Goal: Transaction & Acquisition: Purchase product/service

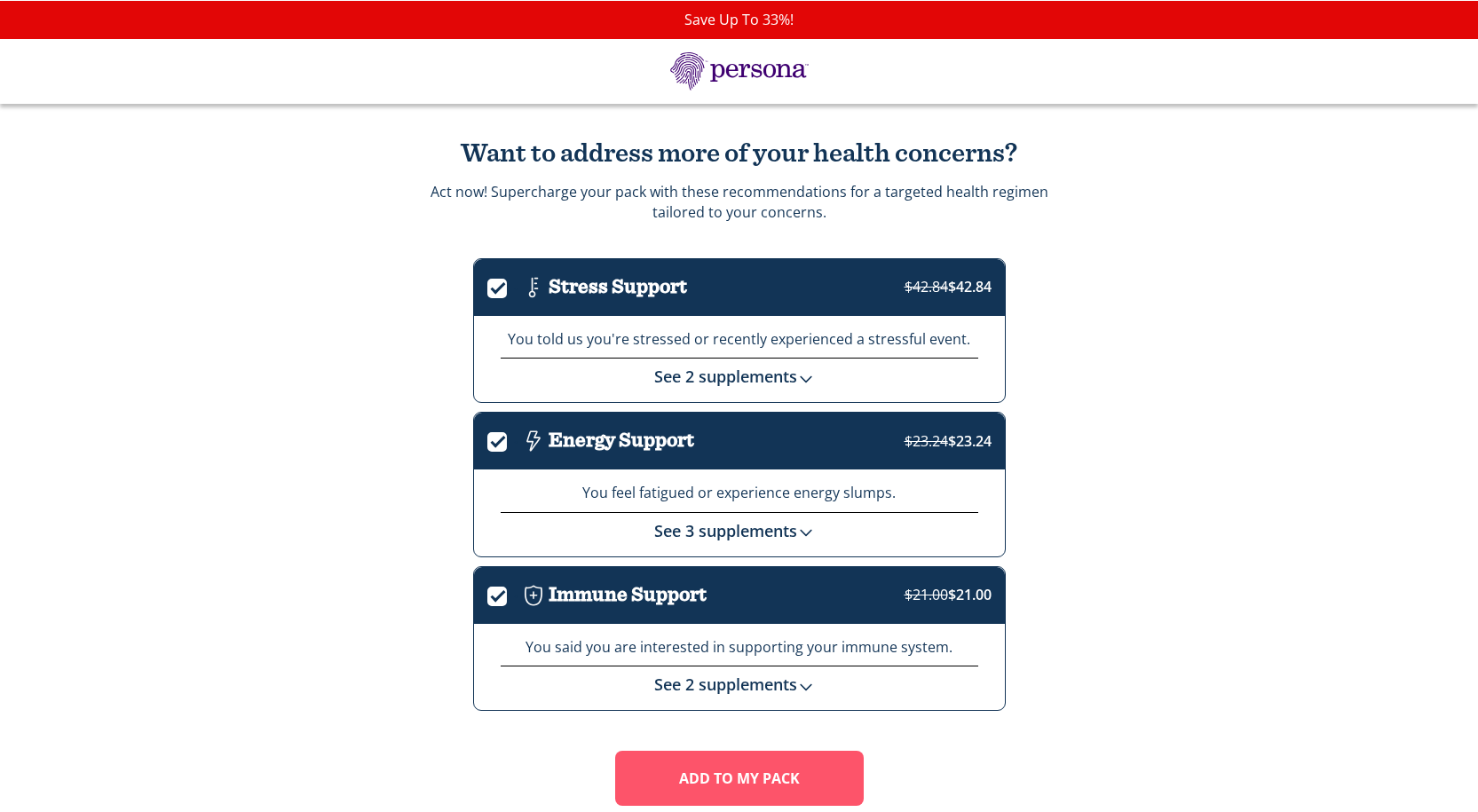
click at [808, 383] on img at bounding box center [806, 379] width 18 height 18
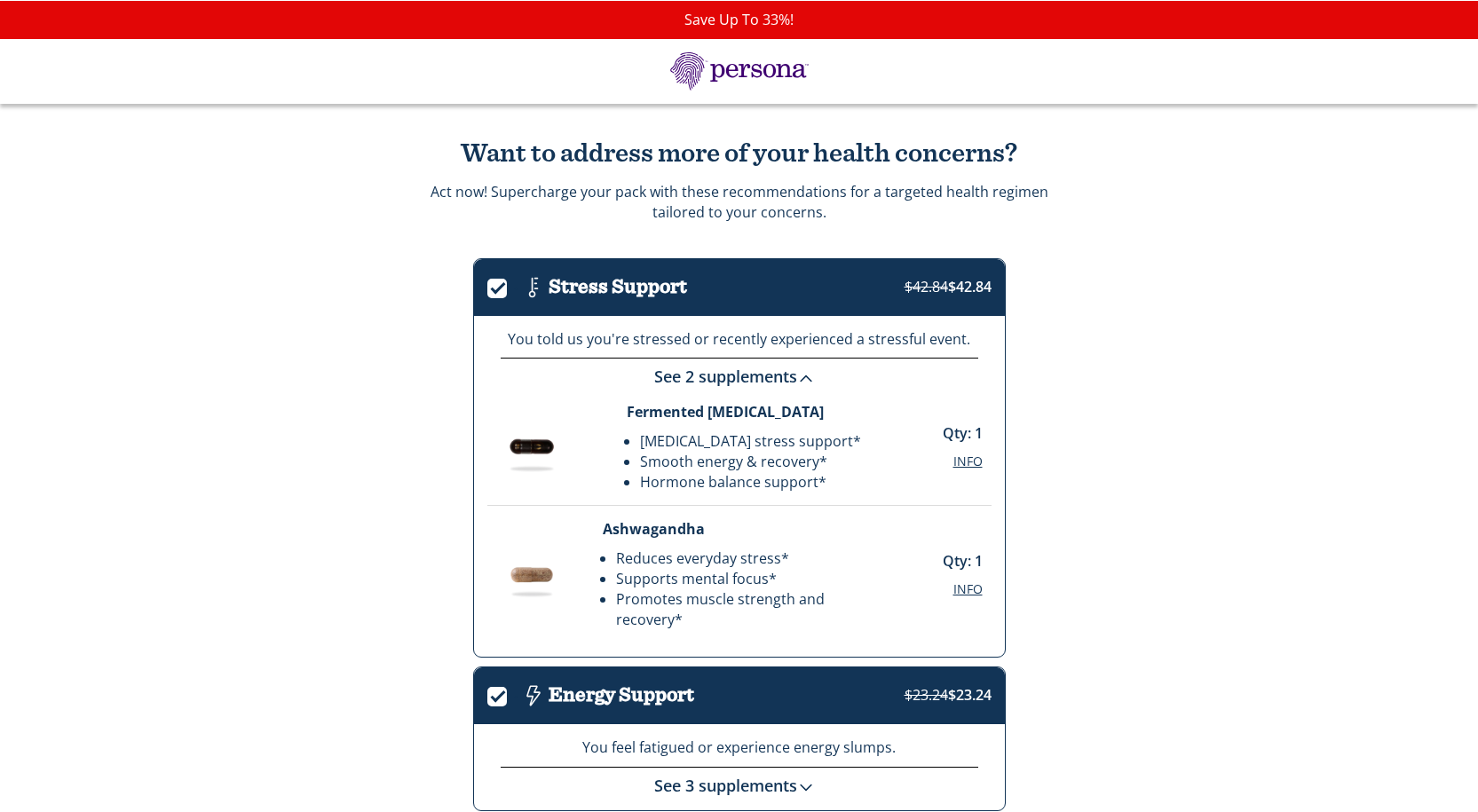
click at [808, 383] on img at bounding box center [806, 379] width 18 height 18
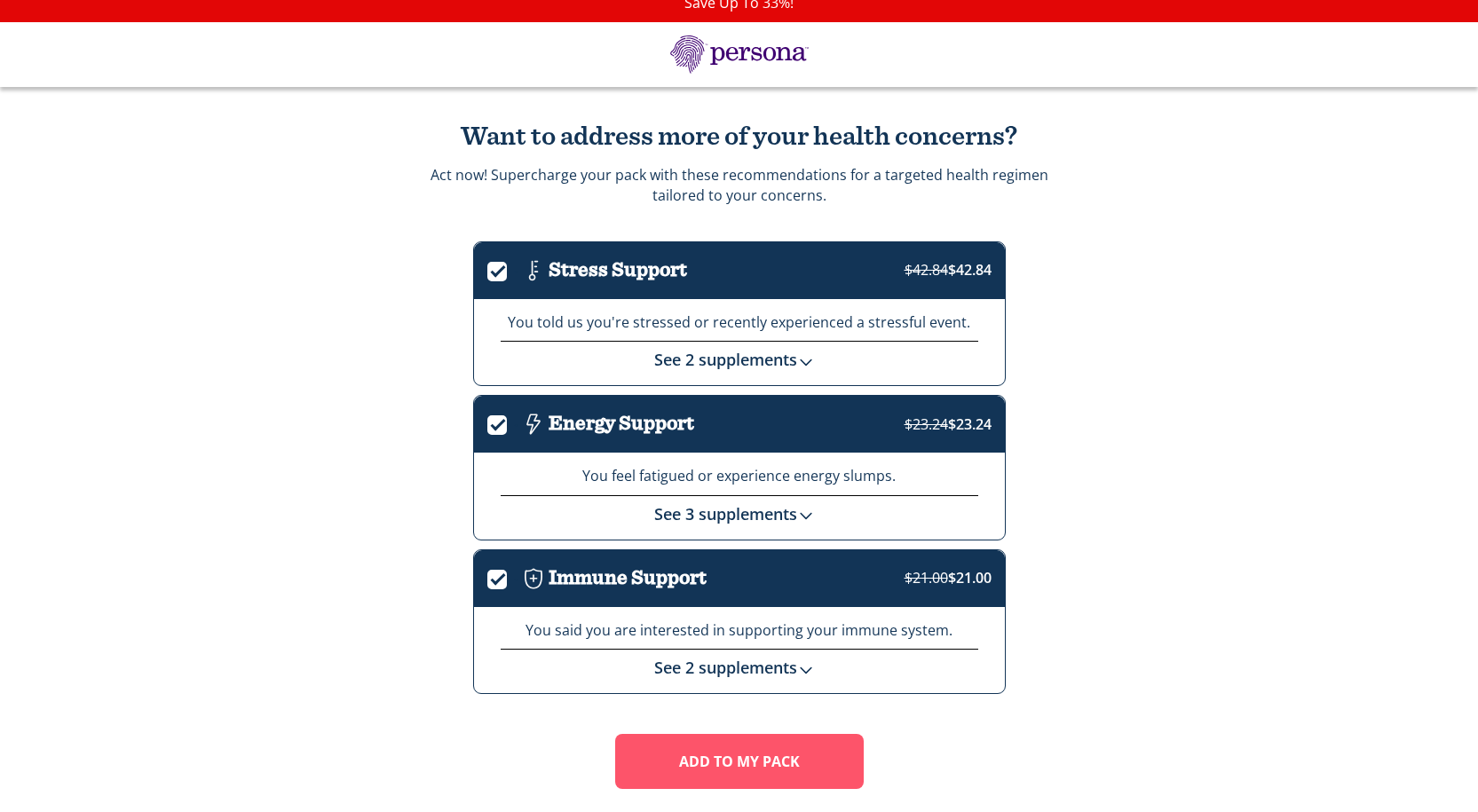
scroll to position [72, 0]
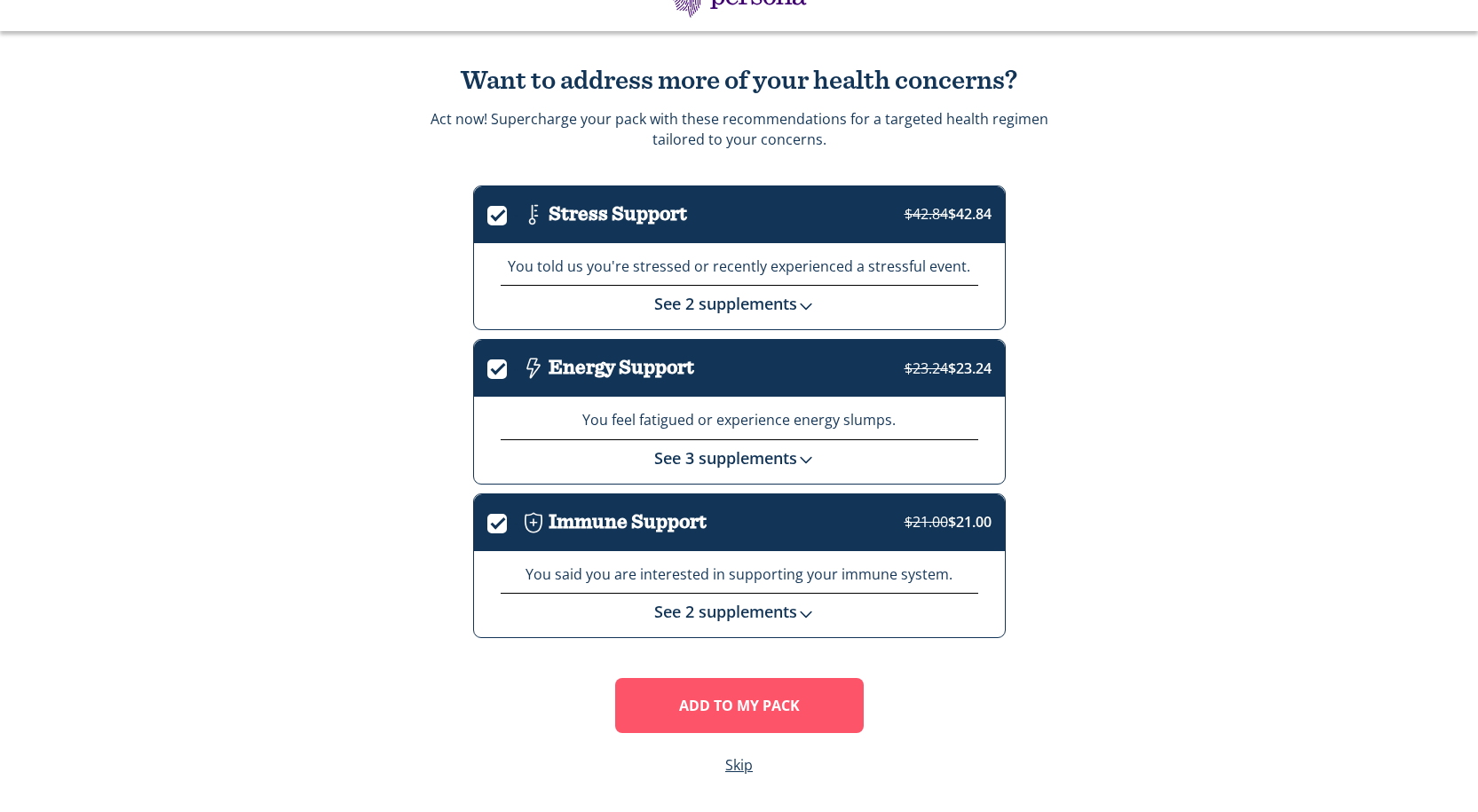
click at [788, 600] on div "See 2 supplements" at bounding box center [740, 608] width 478 height 31
click at [783, 610] on link "See 2 supplements" at bounding box center [738, 612] width 169 height 21
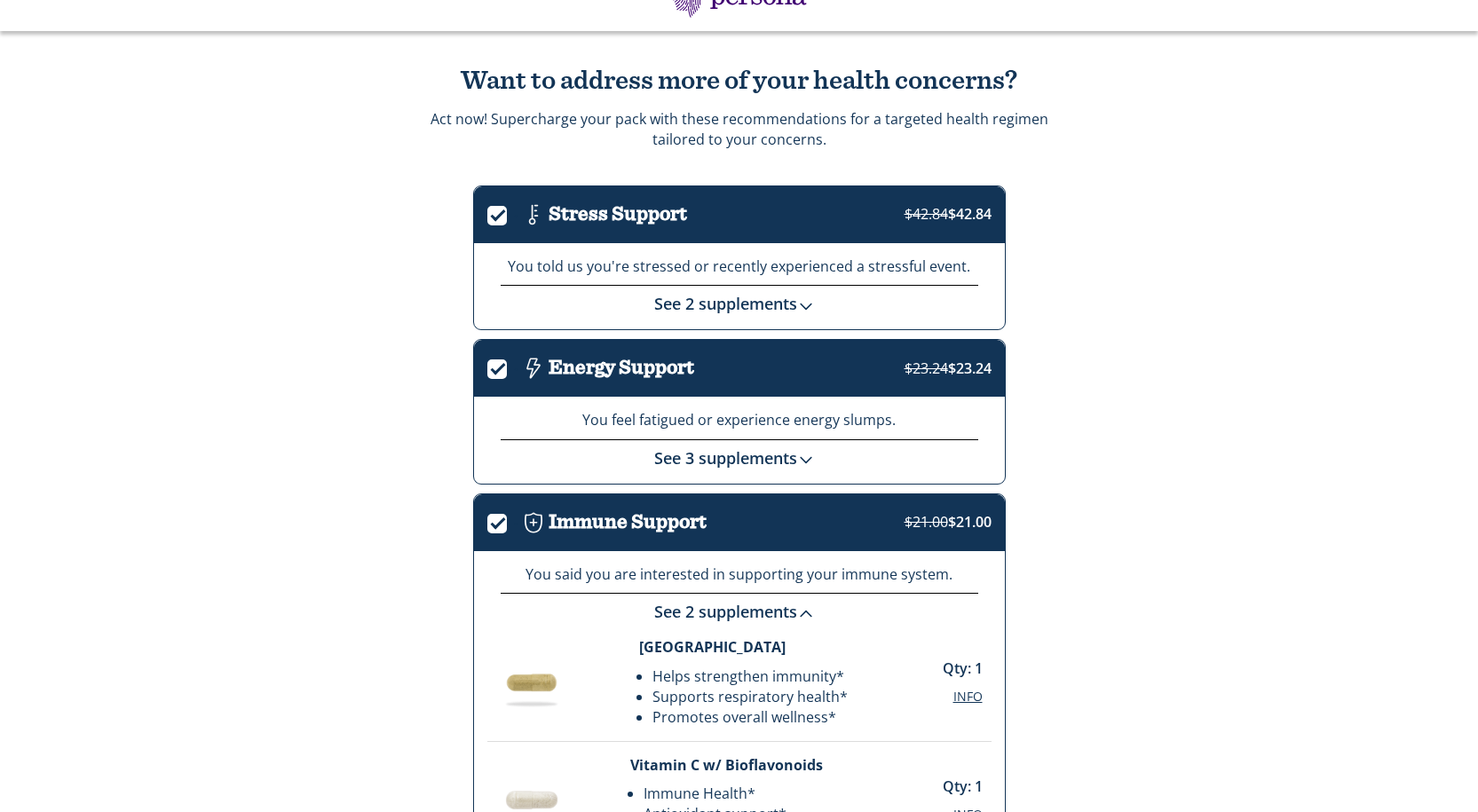
click at [783, 610] on link "See 2 supplements" at bounding box center [738, 612] width 169 height 21
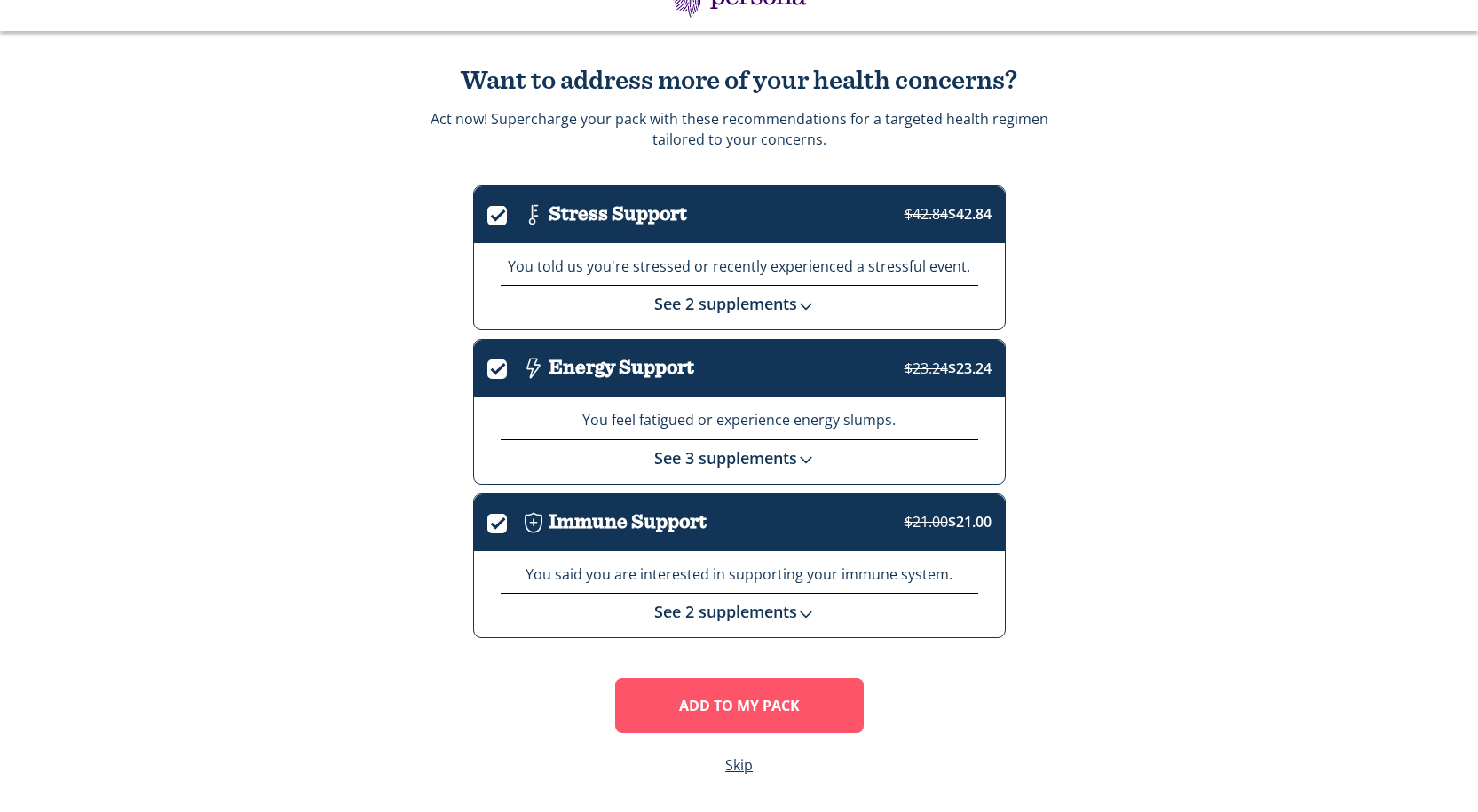
click at [738, 463] on link "See 3 supplements" at bounding box center [738, 458] width 169 height 21
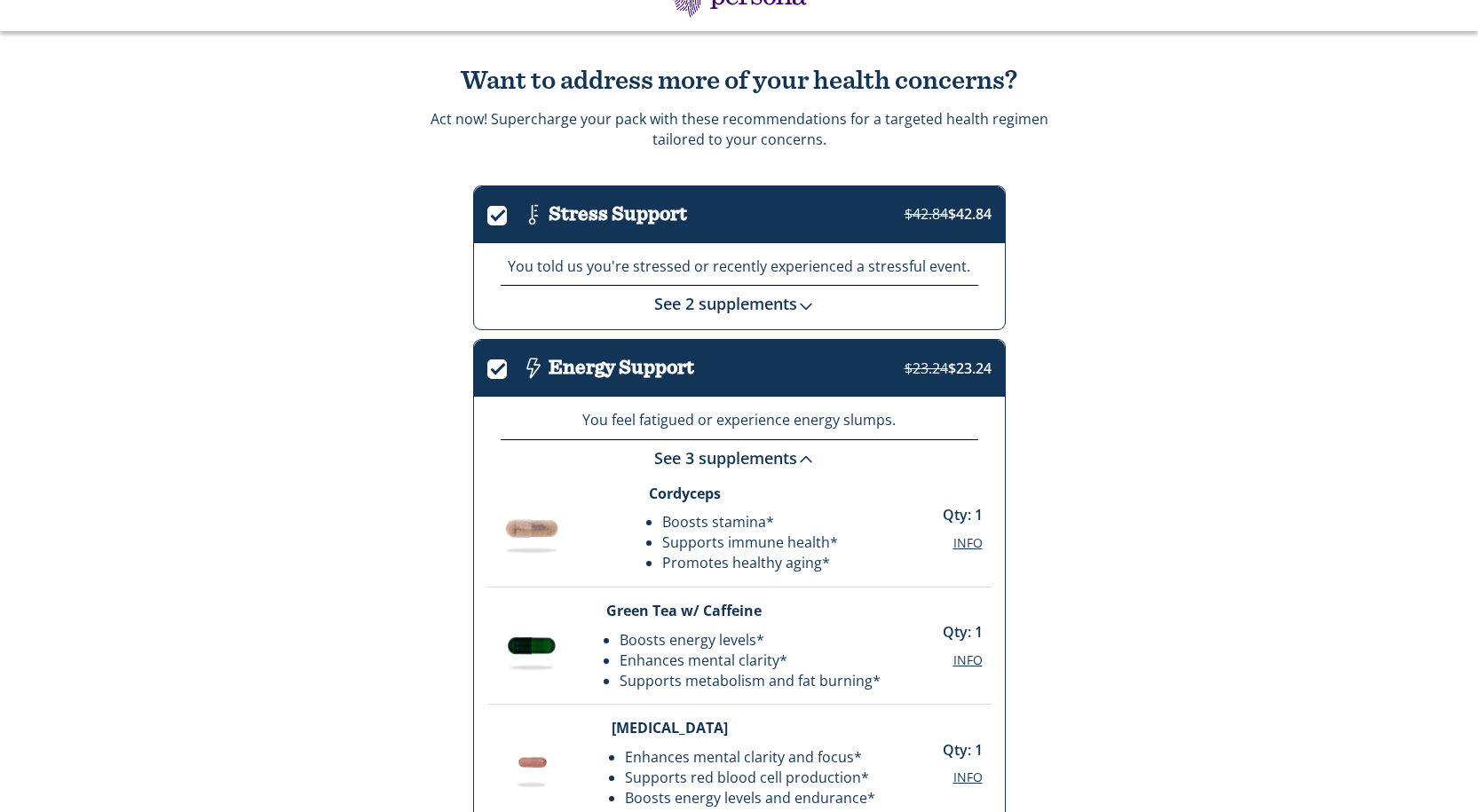
click at [738, 463] on link "See 3 supplements" at bounding box center [738, 458] width 169 height 21
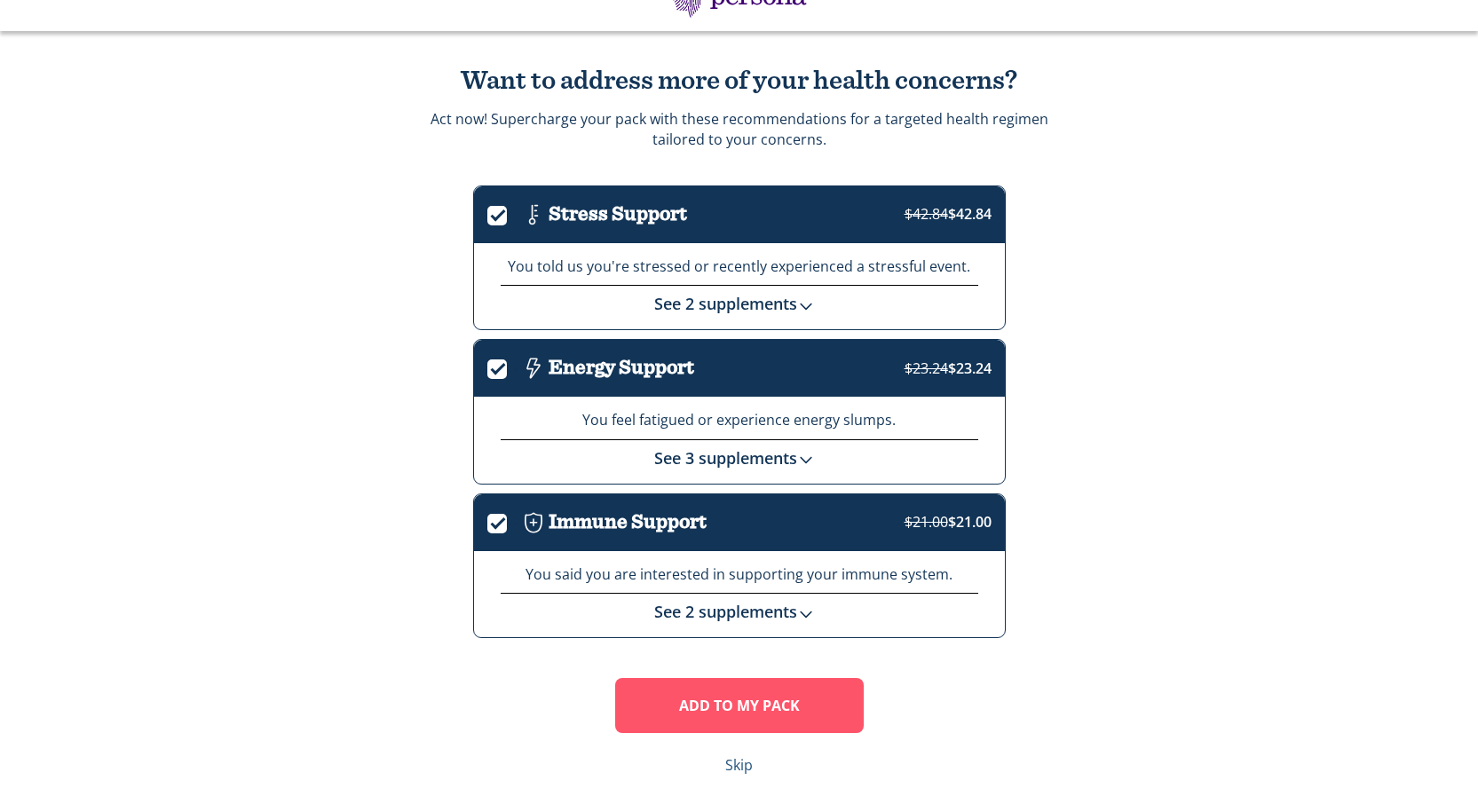
click at [735, 765] on link "Skip" at bounding box center [739, 765] width 28 height 21
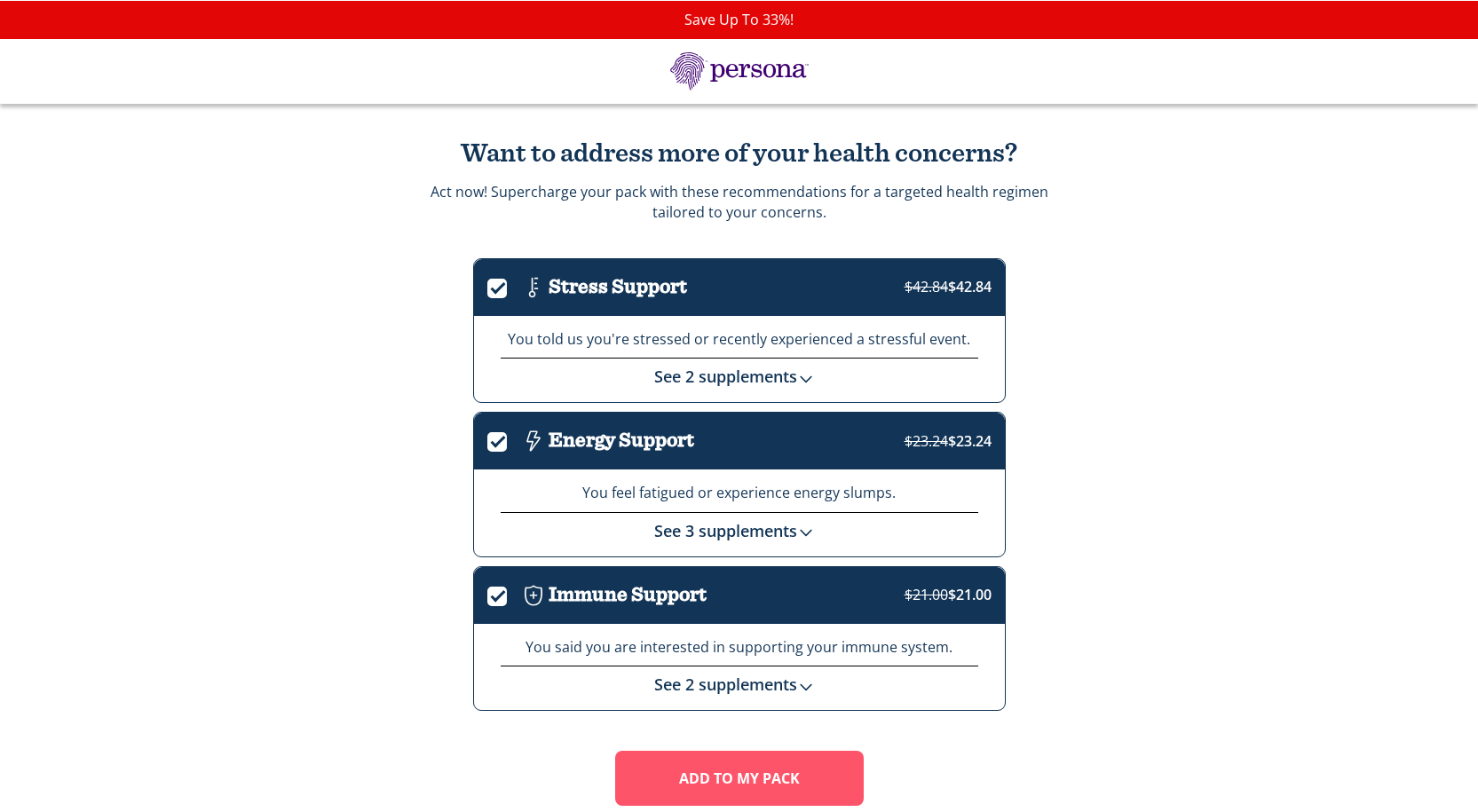
scroll to position [72, 0]
